Goal: Task Accomplishment & Management: Manage account settings

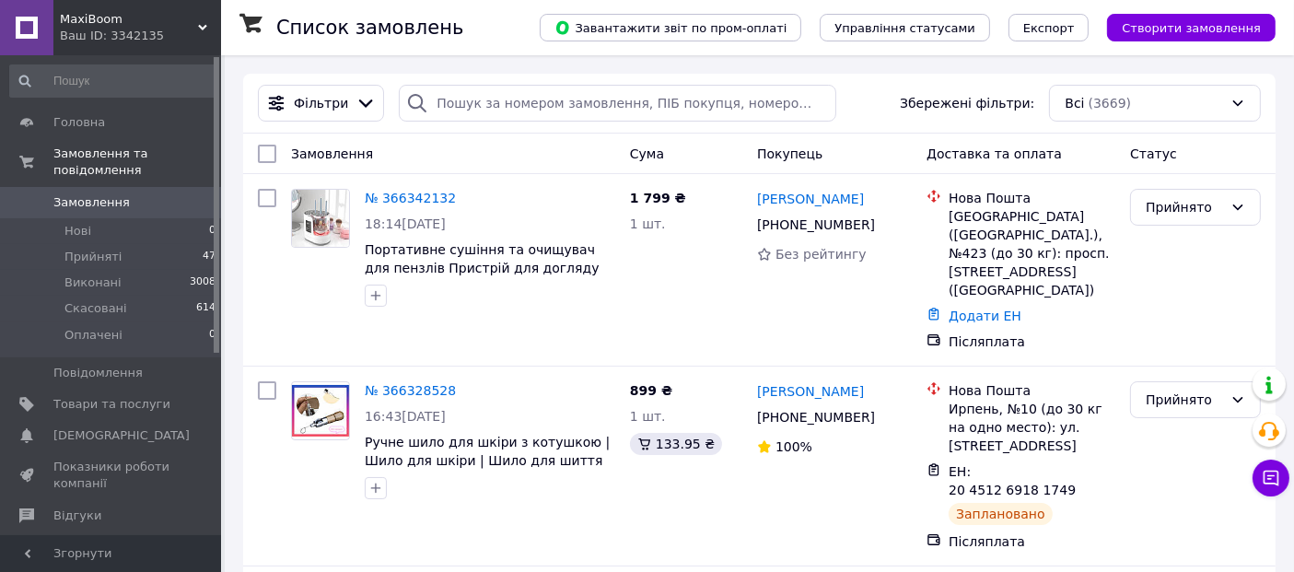
drag, startPoint x: 205, startPoint y: 20, endPoint x: 202, endPoint y: 35, distance: 15.2
click at [204, 21] on div "MaxiBoom Ваш ID: 3342135" at bounding box center [137, 27] width 168 height 55
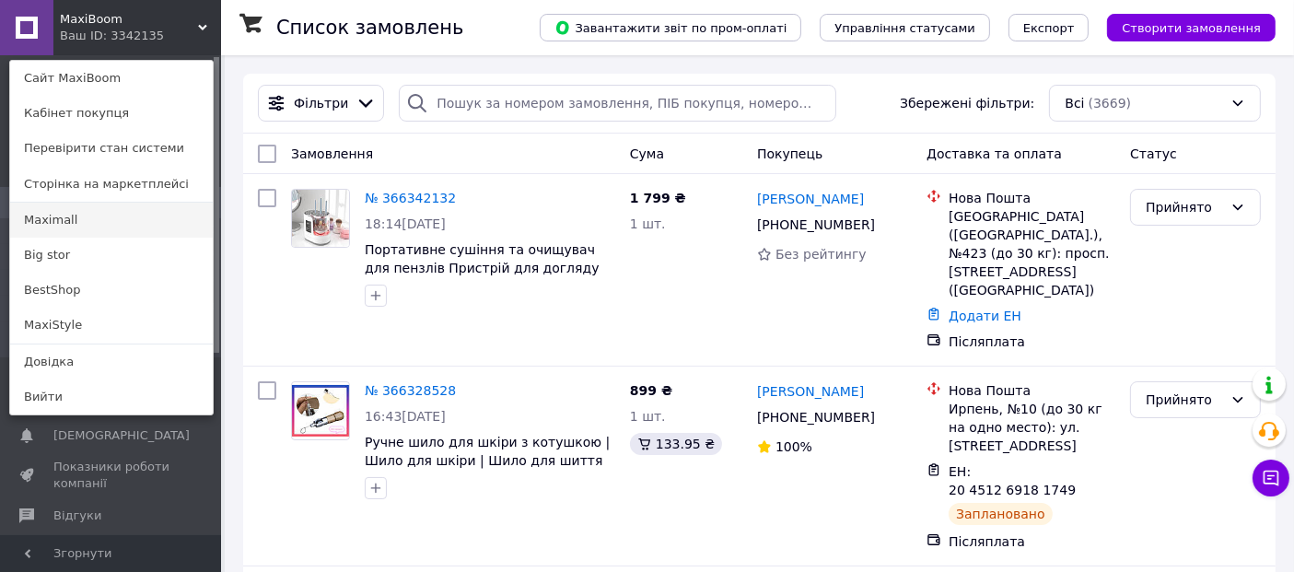
click at [69, 218] on link "Maximall" at bounding box center [111, 220] width 203 height 35
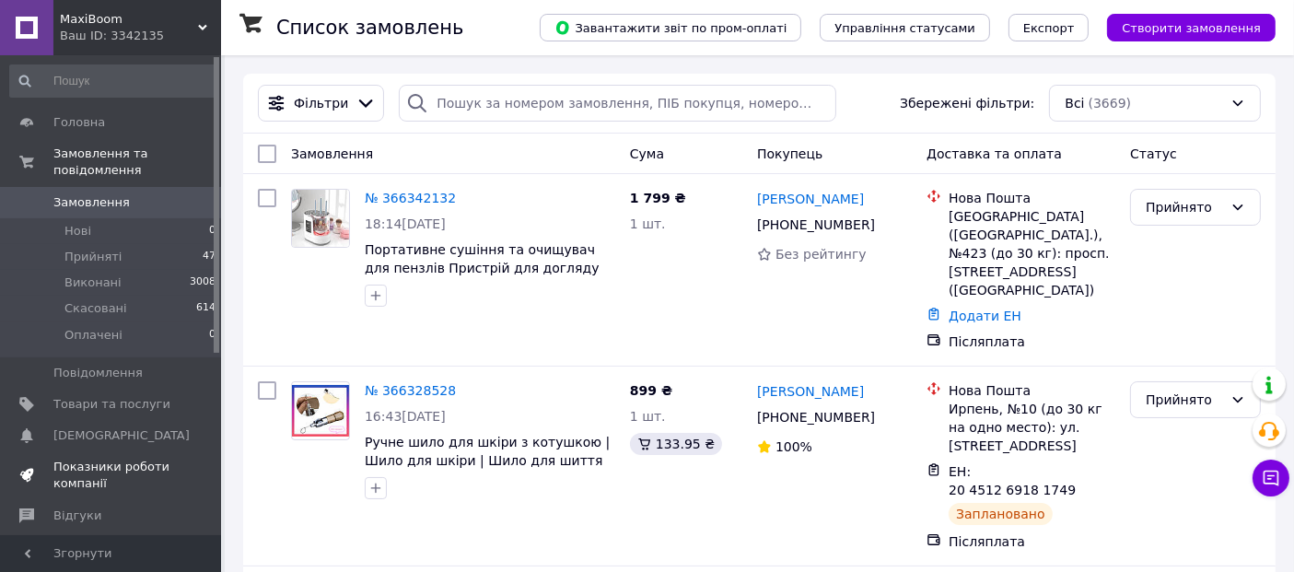
click at [110, 459] on span "Показники роботи компанії" at bounding box center [111, 475] width 117 height 33
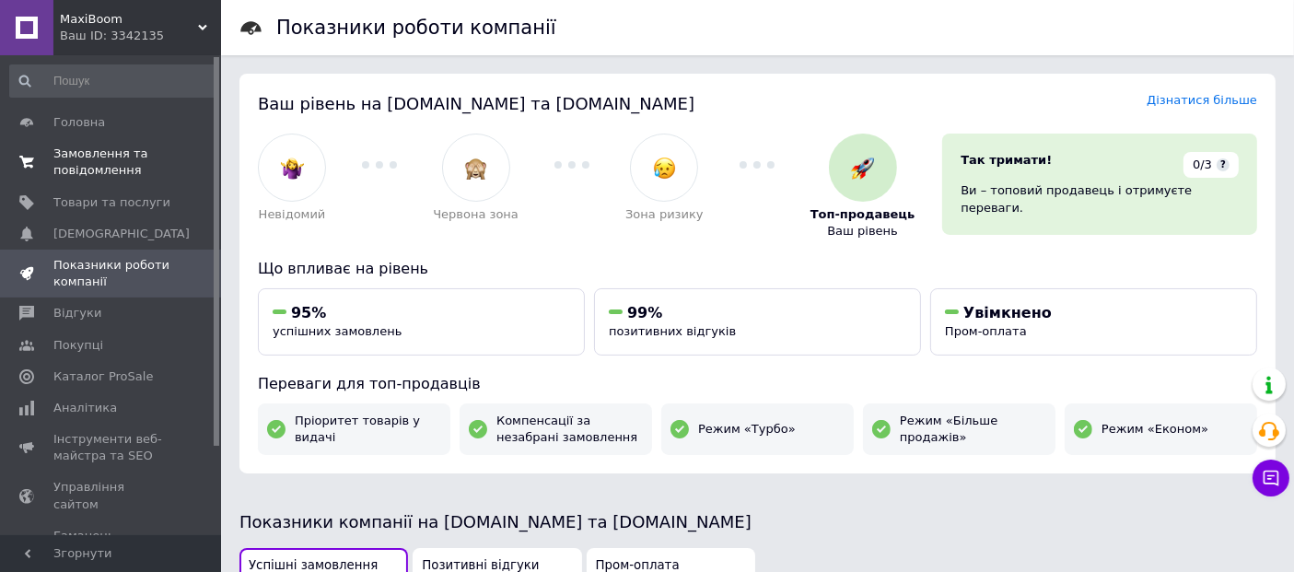
click at [94, 159] on span "Замовлення та повідомлення" at bounding box center [111, 161] width 117 height 33
